Goal: Navigation & Orientation: Find specific page/section

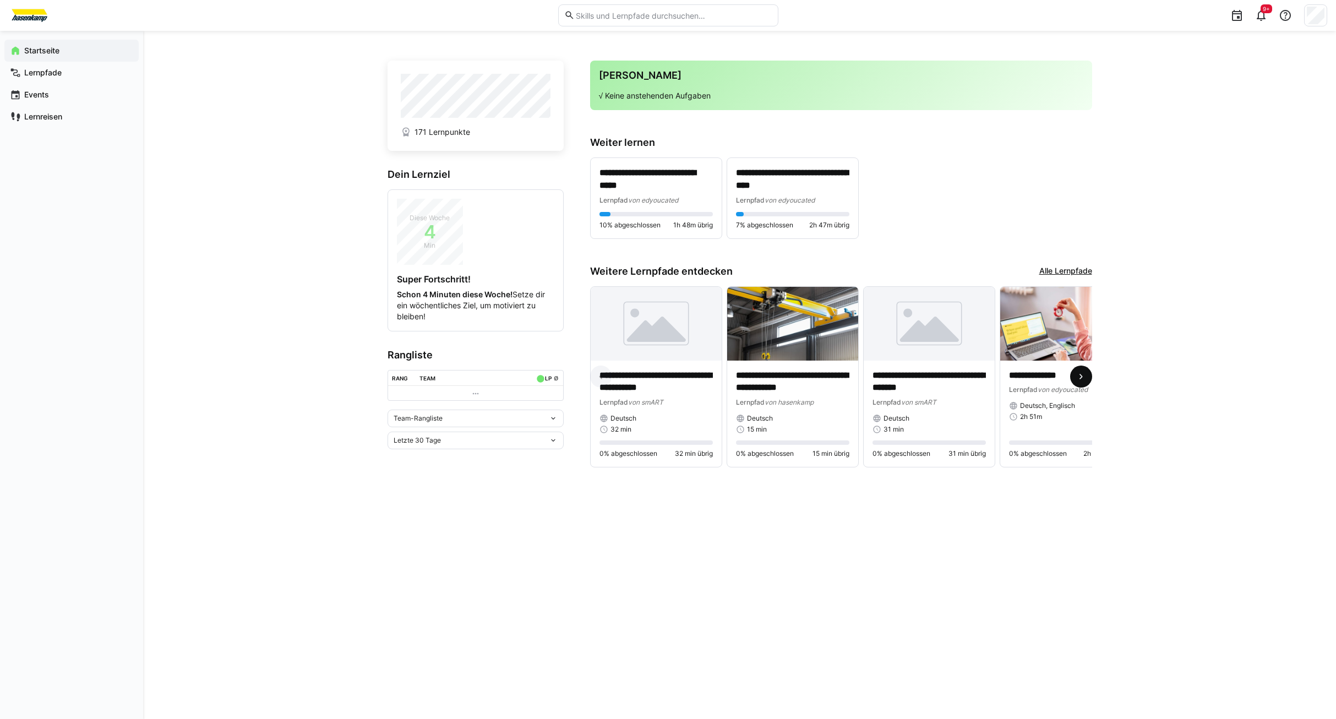
click at [1081, 373] on span at bounding box center [1081, 376] width 22 height 22
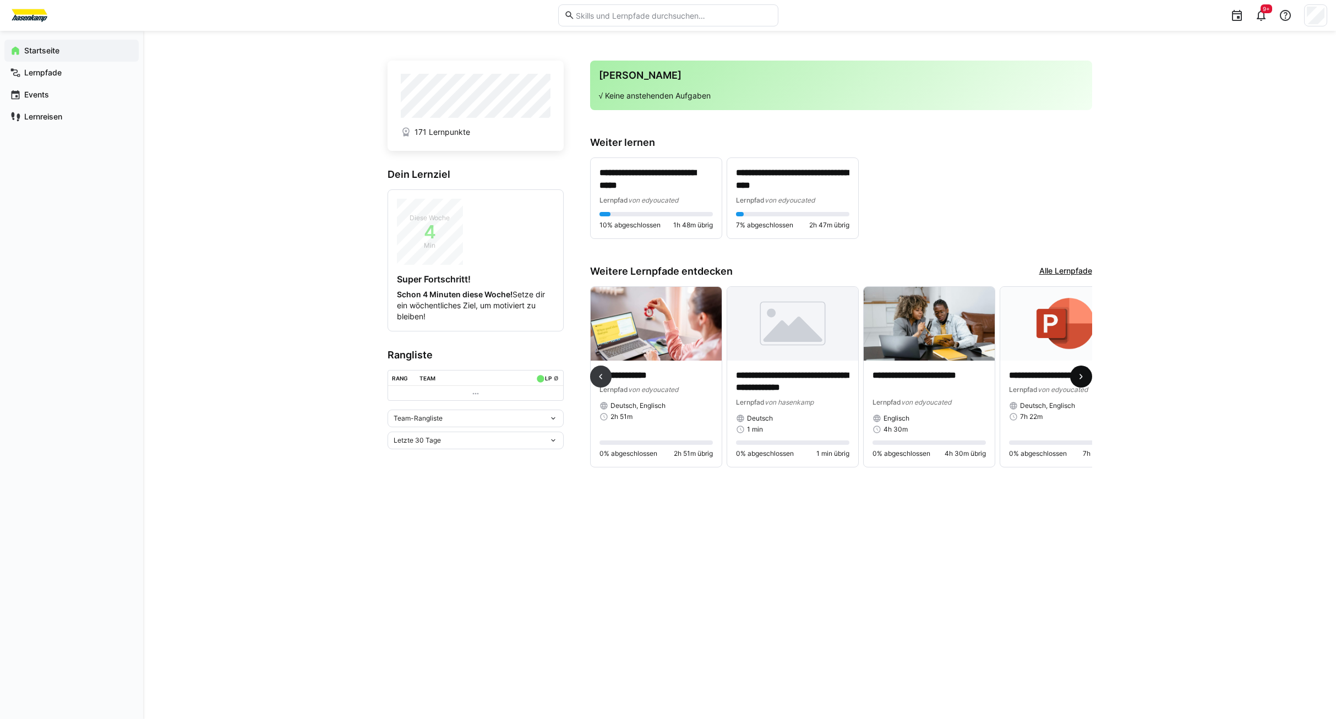
click at [1081, 373] on span at bounding box center [1081, 376] width 22 height 22
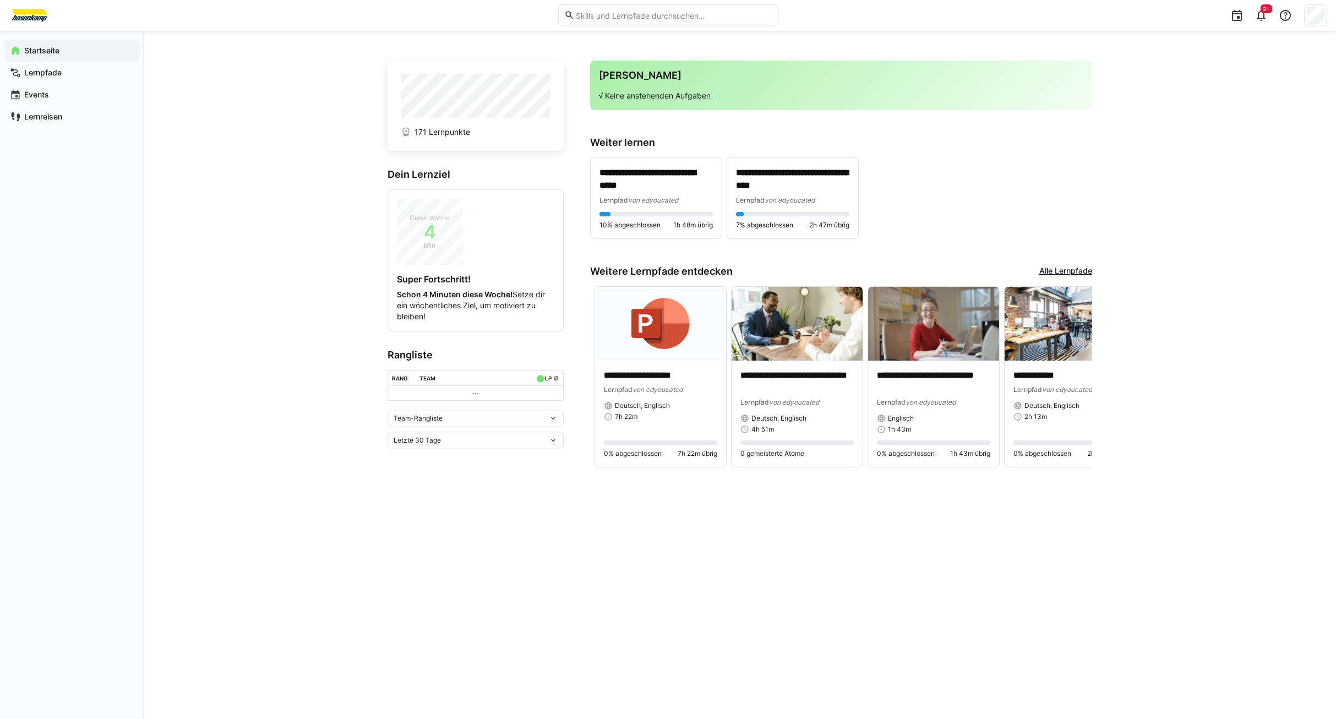
scroll to position [0, 819]
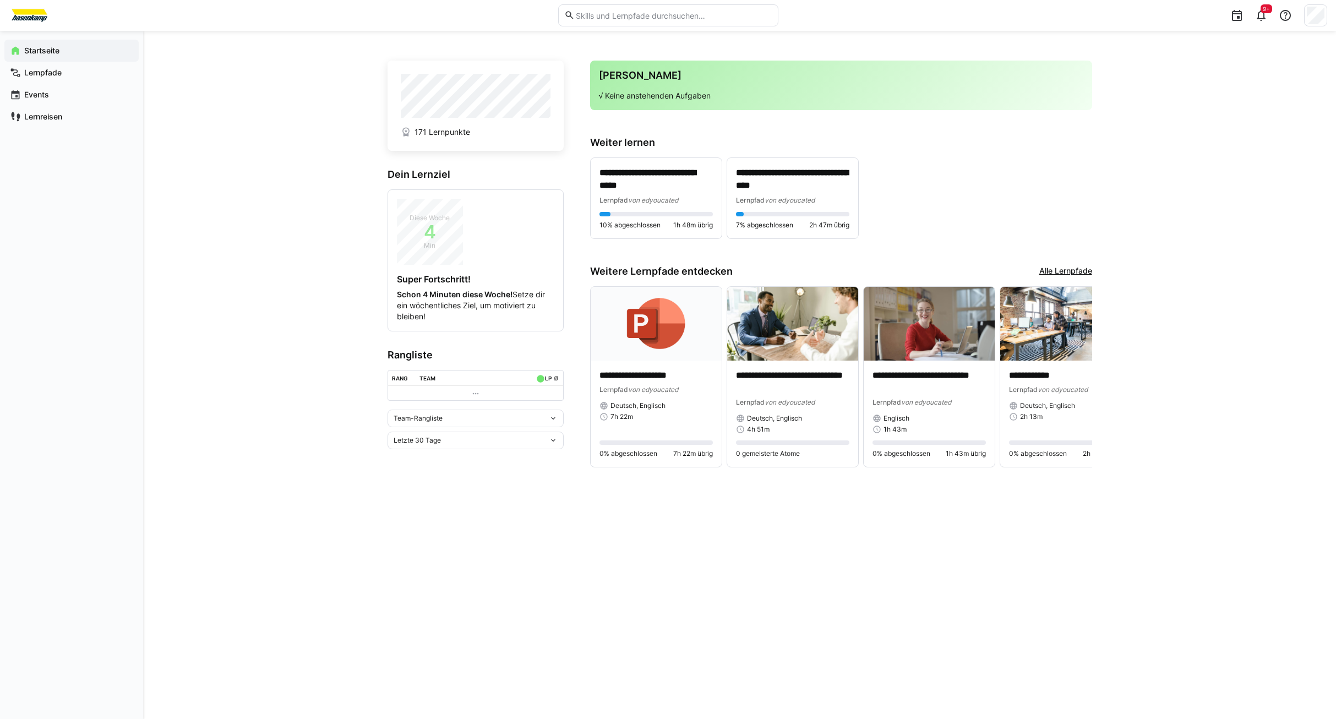
click at [1065, 270] on link "Alle Lernpfade" at bounding box center [1065, 271] width 53 height 12
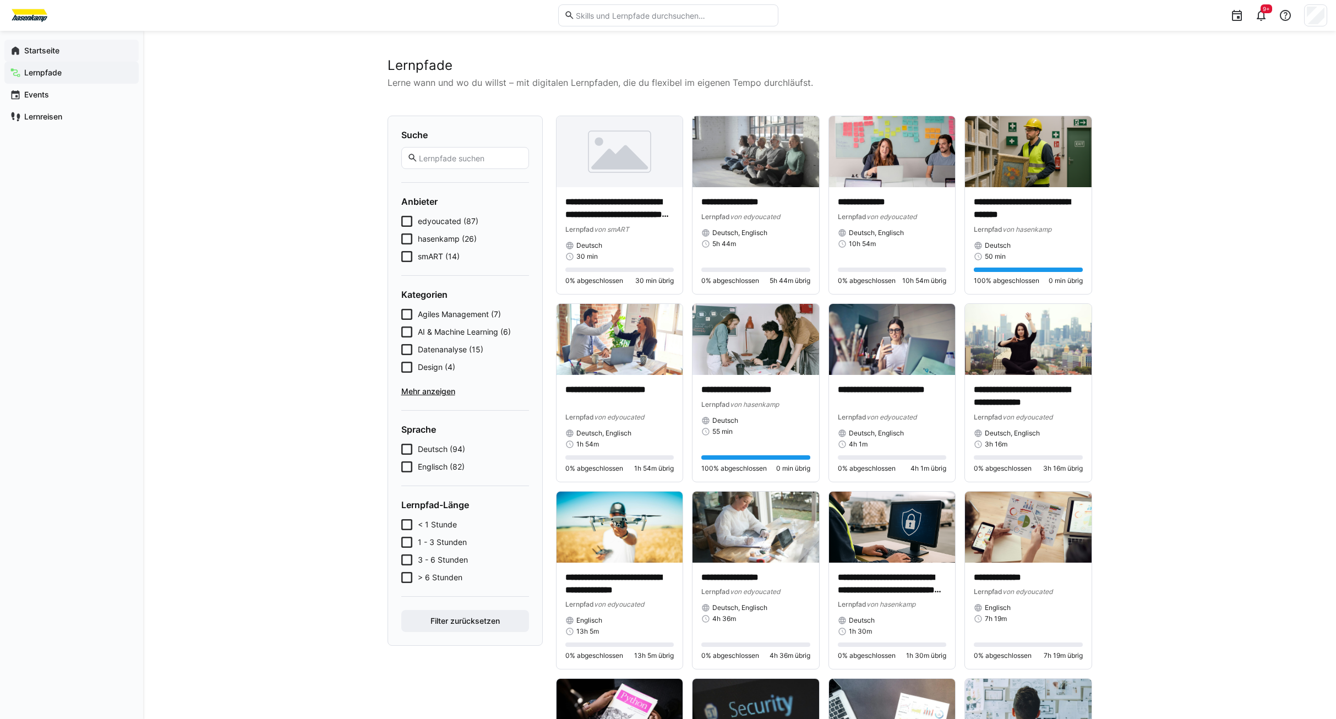
click at [0, 0] on app-navigation-label "Startseite" at bounding box center [0, 0] width 0 height 0
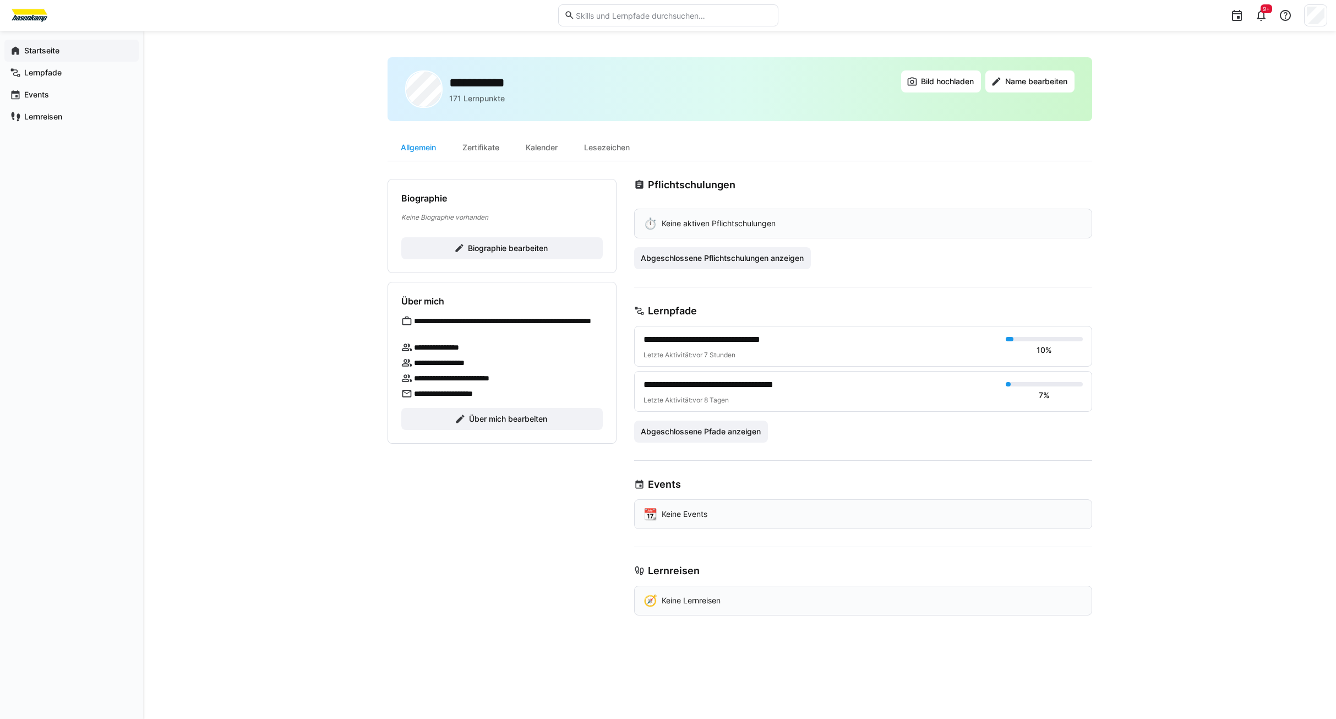
click at [0, 0] on app-navigation-label "Startseite" at bounding box center [0, 0] width 0 height 0
